Goal: Information Seeking & Learning: Learn about a topic

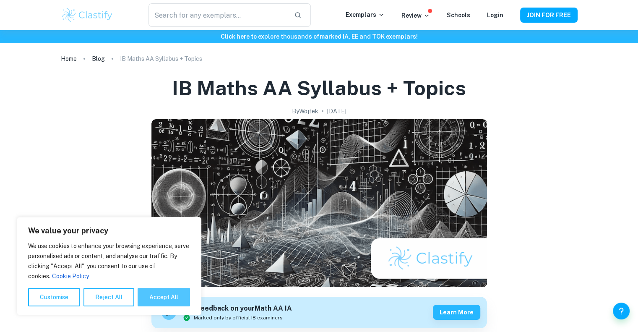
click at [161, 298] on button "Accept All" at bounding box center [164, 297] width 52 height 18
checkbox input "true"
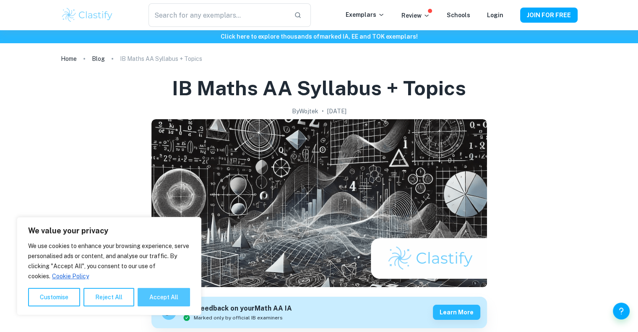
checkbox input "true"
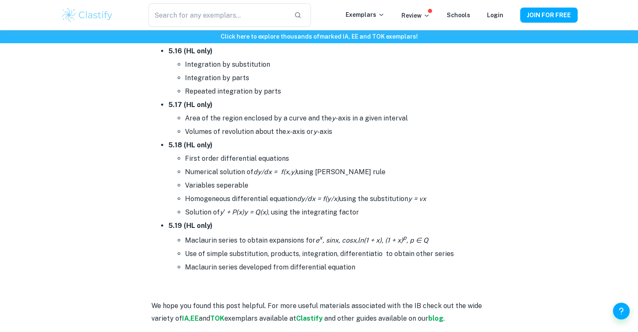
scroll to position [5157, 0]
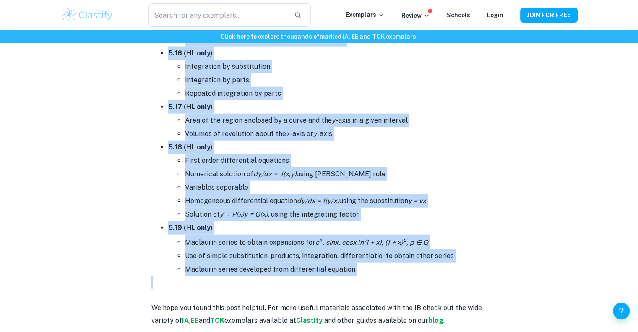
drag, startPoint x: 153, startPoint y: 107, endPoint x: 368, endPoint y: 275, distance: 273.5
copy div "Lorem 7: Ipsumd sit ametcon Ad elit seddo, eiusmodt incidid utl etdolorem aliqu…"
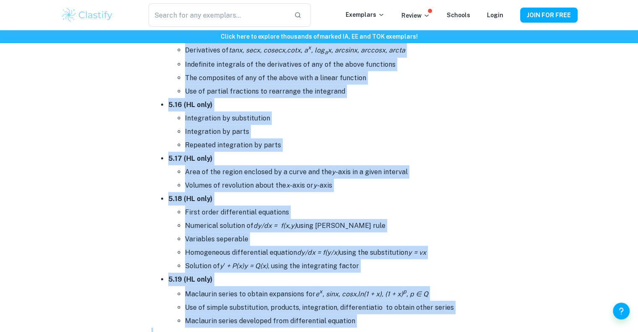
scroll to position [4863, 0]
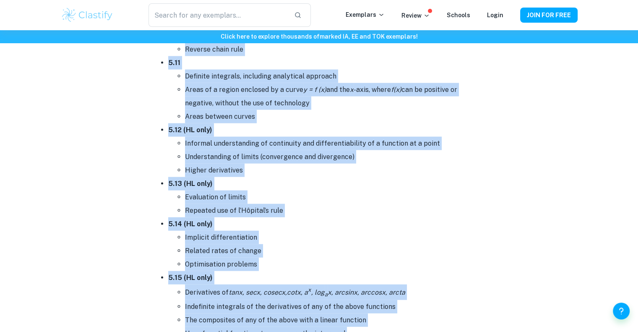
click at [312, 217] on li "5.14 (HL only) Implicit differentiation Related rates of change Optimisation pr…" at bounding box center [327, 244] width 319 height 54
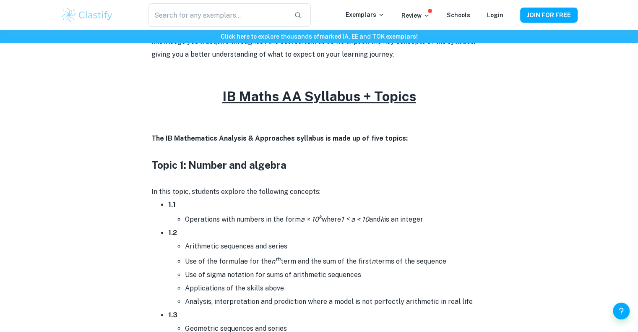
scroll to position [0, 0]
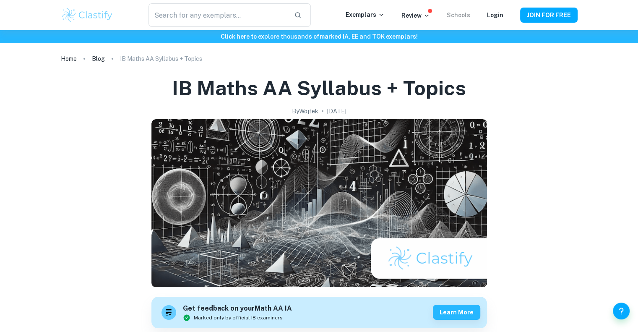
click at [462, 14] on link "Schools" at bounding box center [458, 15] width 23 height 7
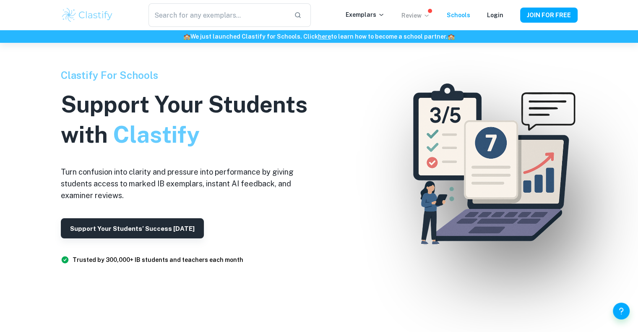
click at [411, 15] on p "Review" at bounding box center [415, 15] width 29 height 9
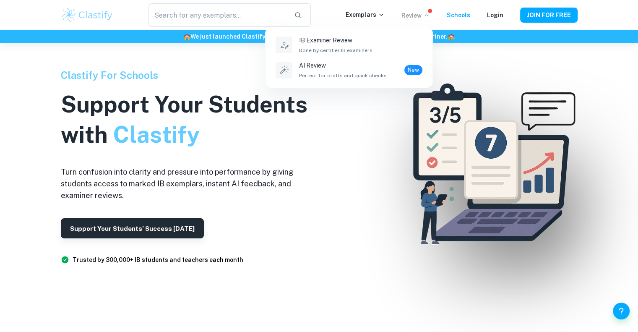
click at [367, 14] on div at bounding box center [319, 166] width 638 height 332
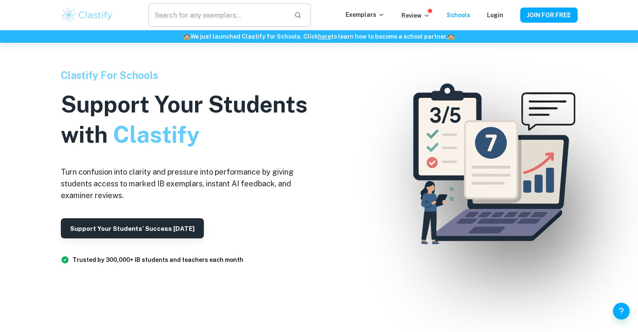
click at [192, 15] on input "text" at bounding box center [217, 14] width 138 height 23
